Goal: Task Accomplishment & Management: Manage account settings

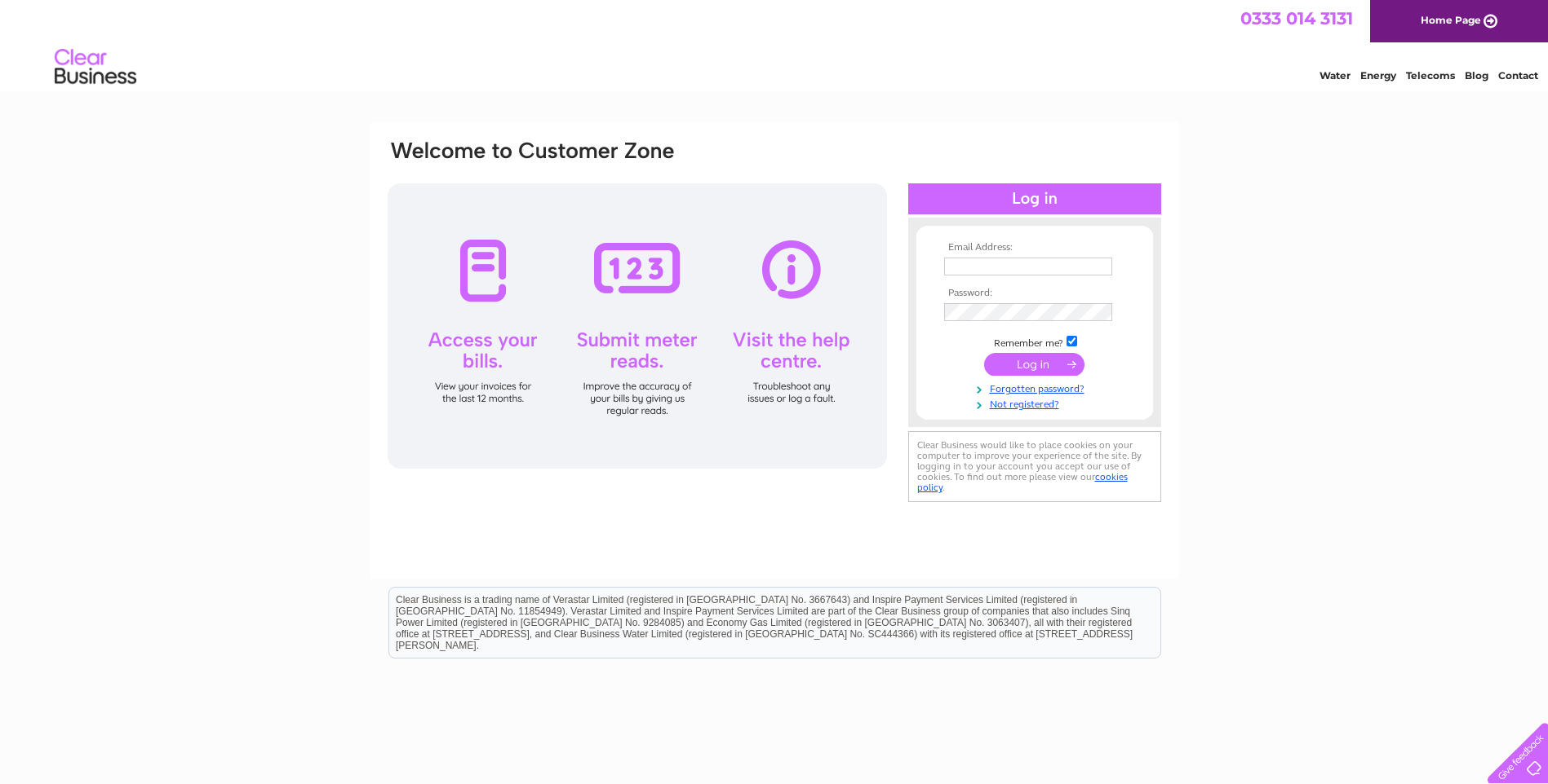
type input "[EMAIL_ADDRESS][DOMAIN_NAME]"
click at [1035, 357] on input "submit" at bounding box center [1034, 364] width 100 height 23
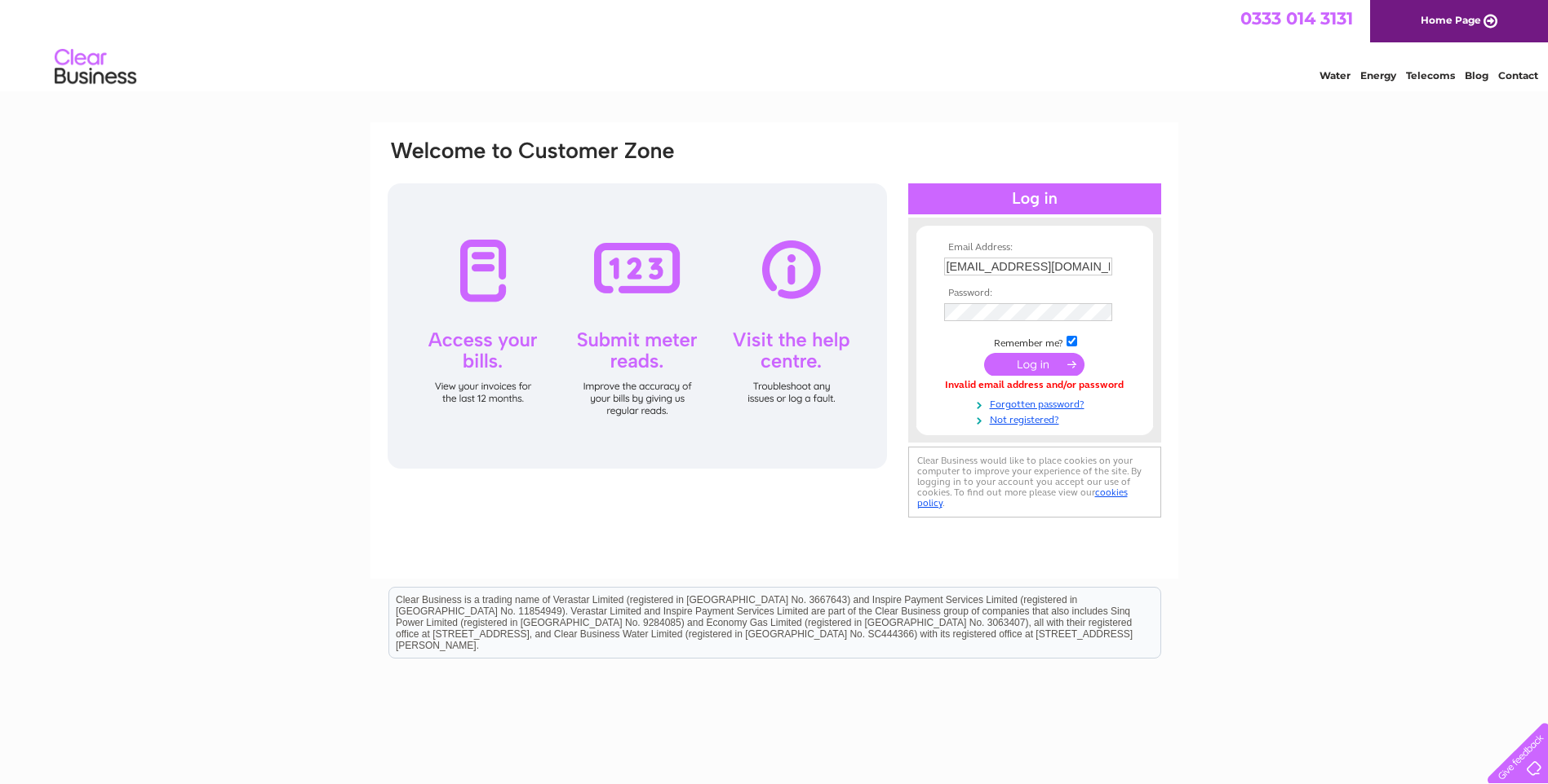
click at [1031, 356] on input "submit" at bounding box center [1034, 364] width 100 height 23
